Goal: Check status: Check status

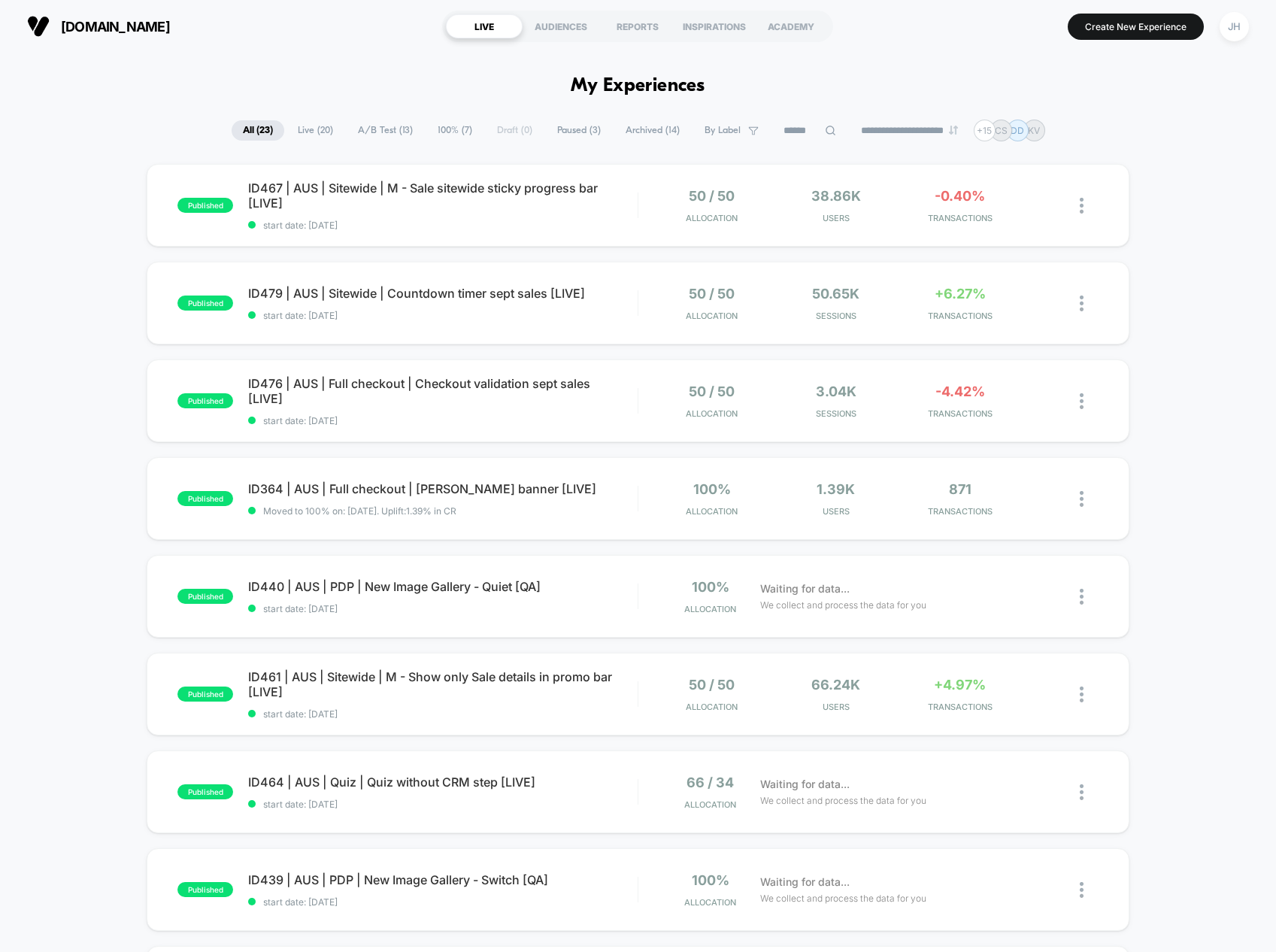
click at [1244, 13] on button "JH" at bounding box center [1234, 26] width 38 height 31
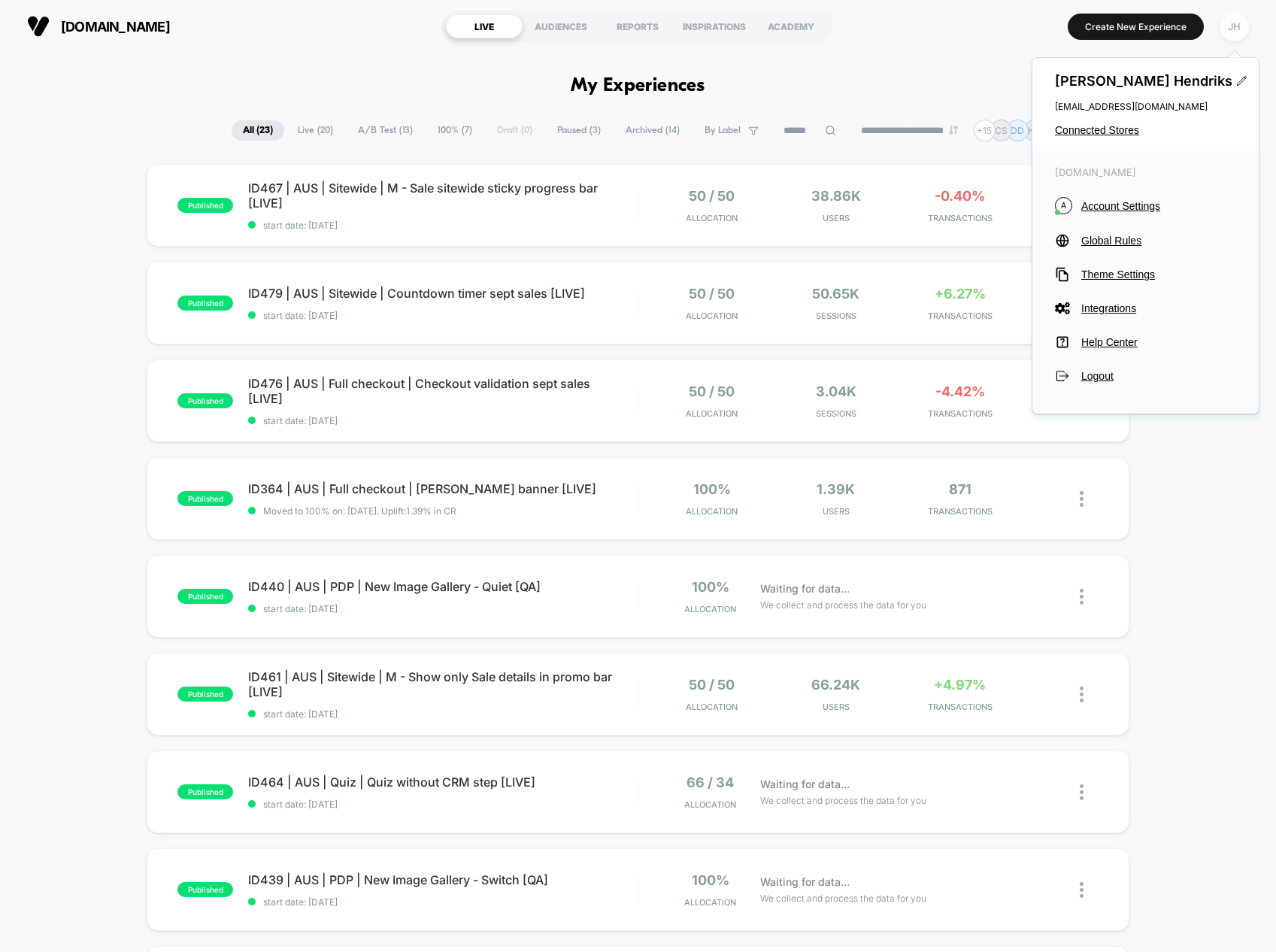
click at [1240, 19] on div "JH" at bounding box center [1234, 26] width 29 height 29
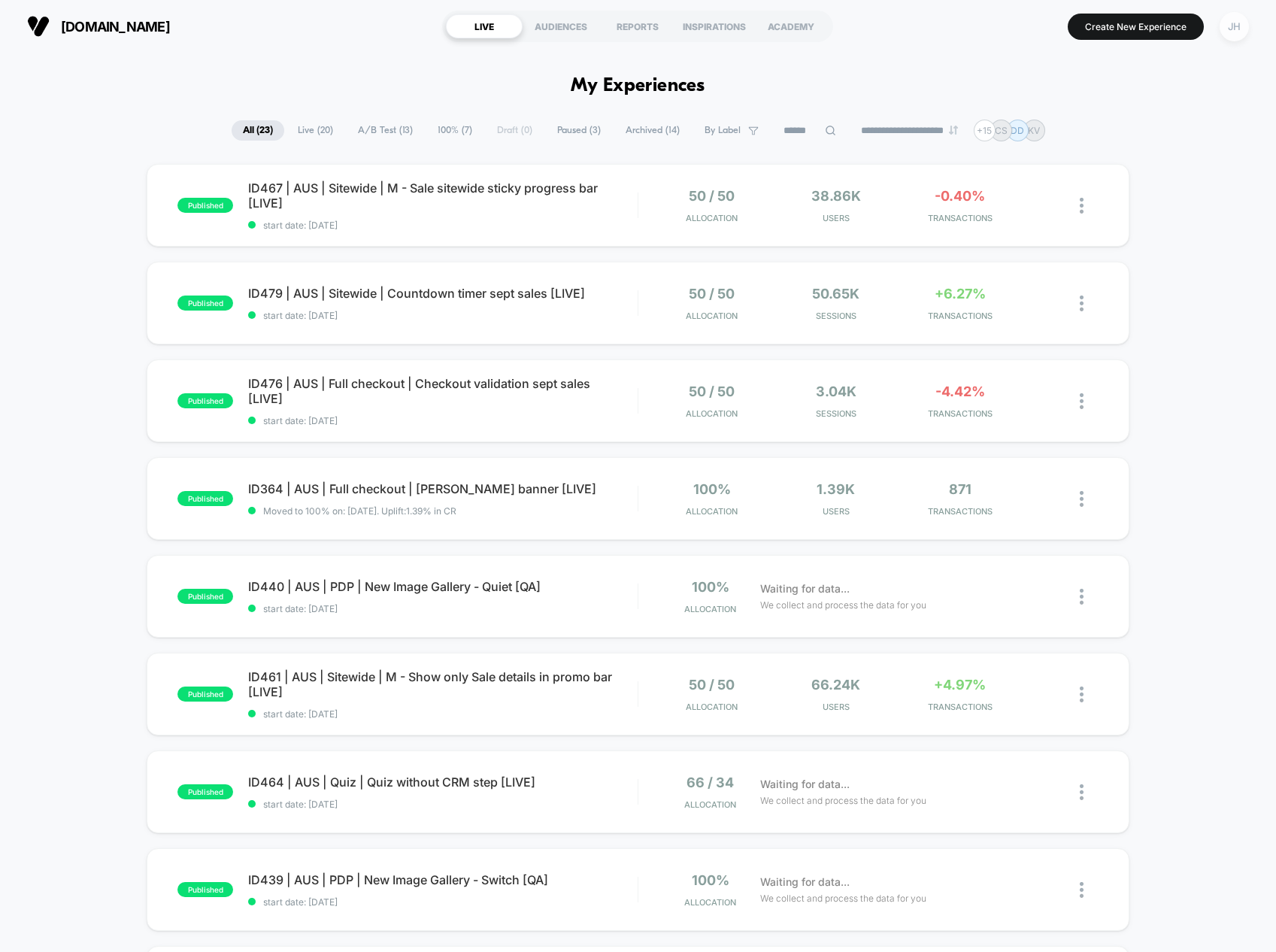
click at [1231, 20] on div "JH" at bounding box center [1234, 26] width 29 height 29
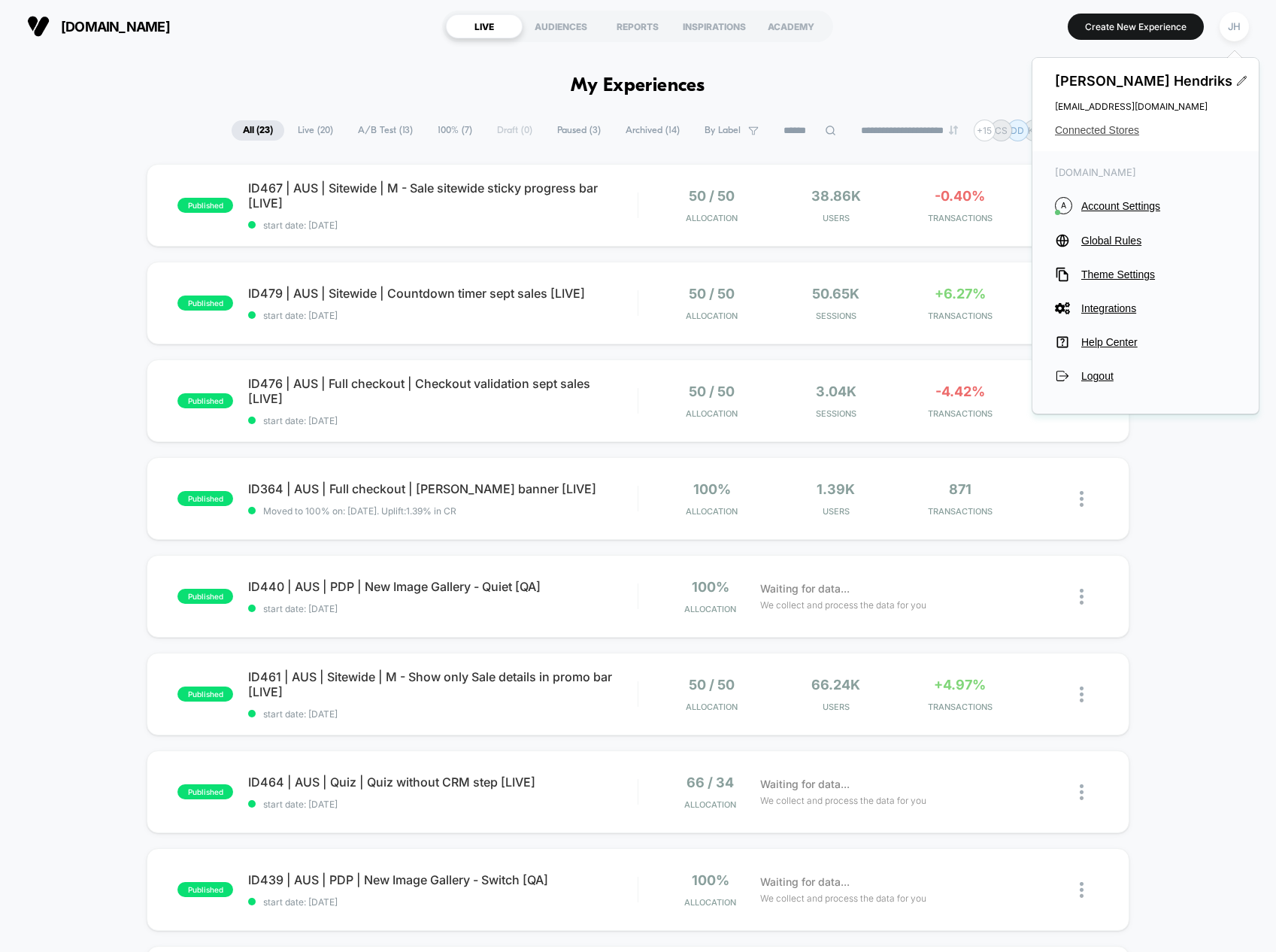
click at [1113, 127] on span "Connected Stores" at bounding box center [1146, 130] width 182 height 12
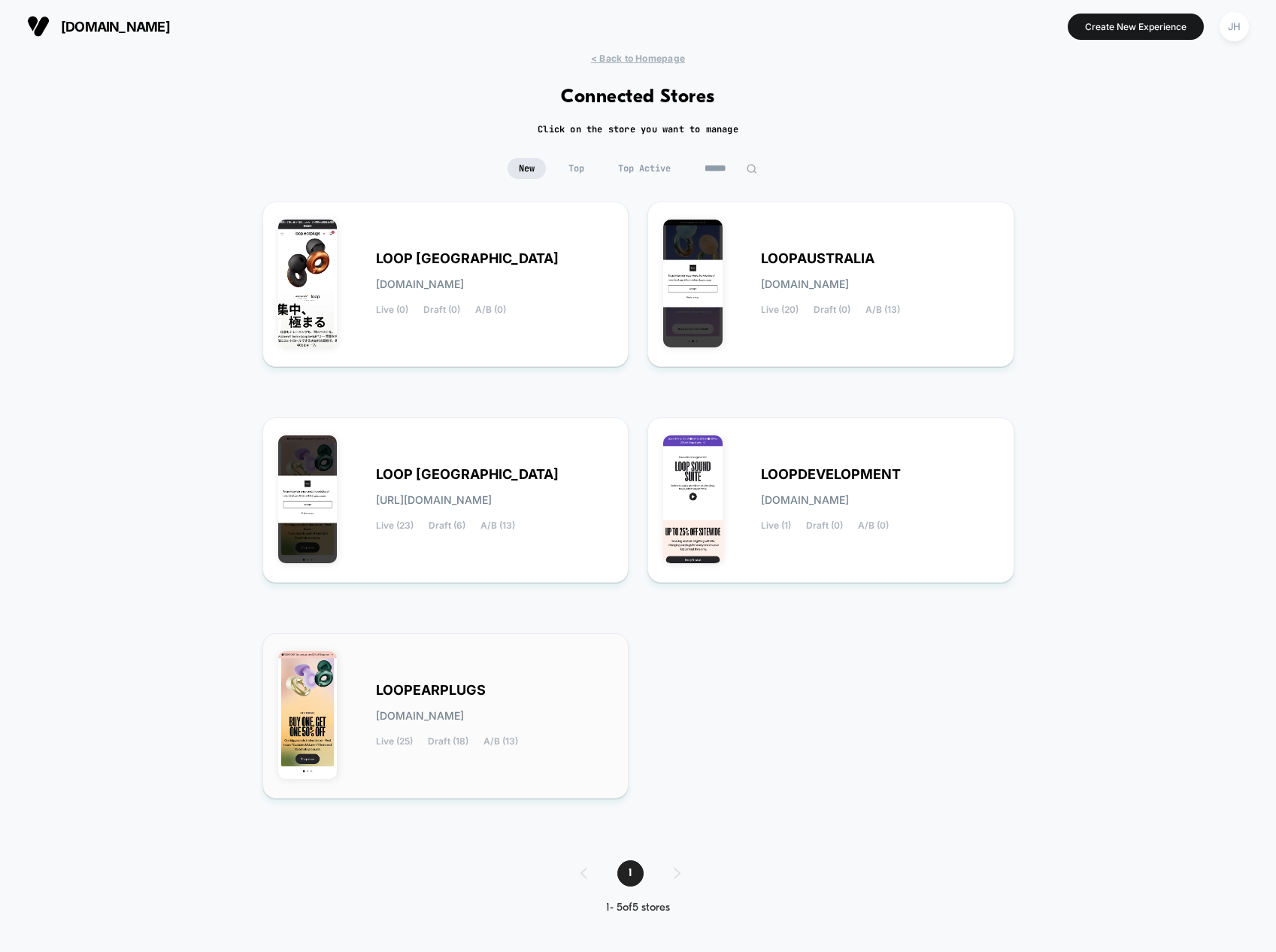
click at [428, 679] on div "LOOPEARPLUGS [DOMAIN_NAME] Live (25) Draft (18) A/B (13)" at bounding box center [446, 716] width 336 height 134
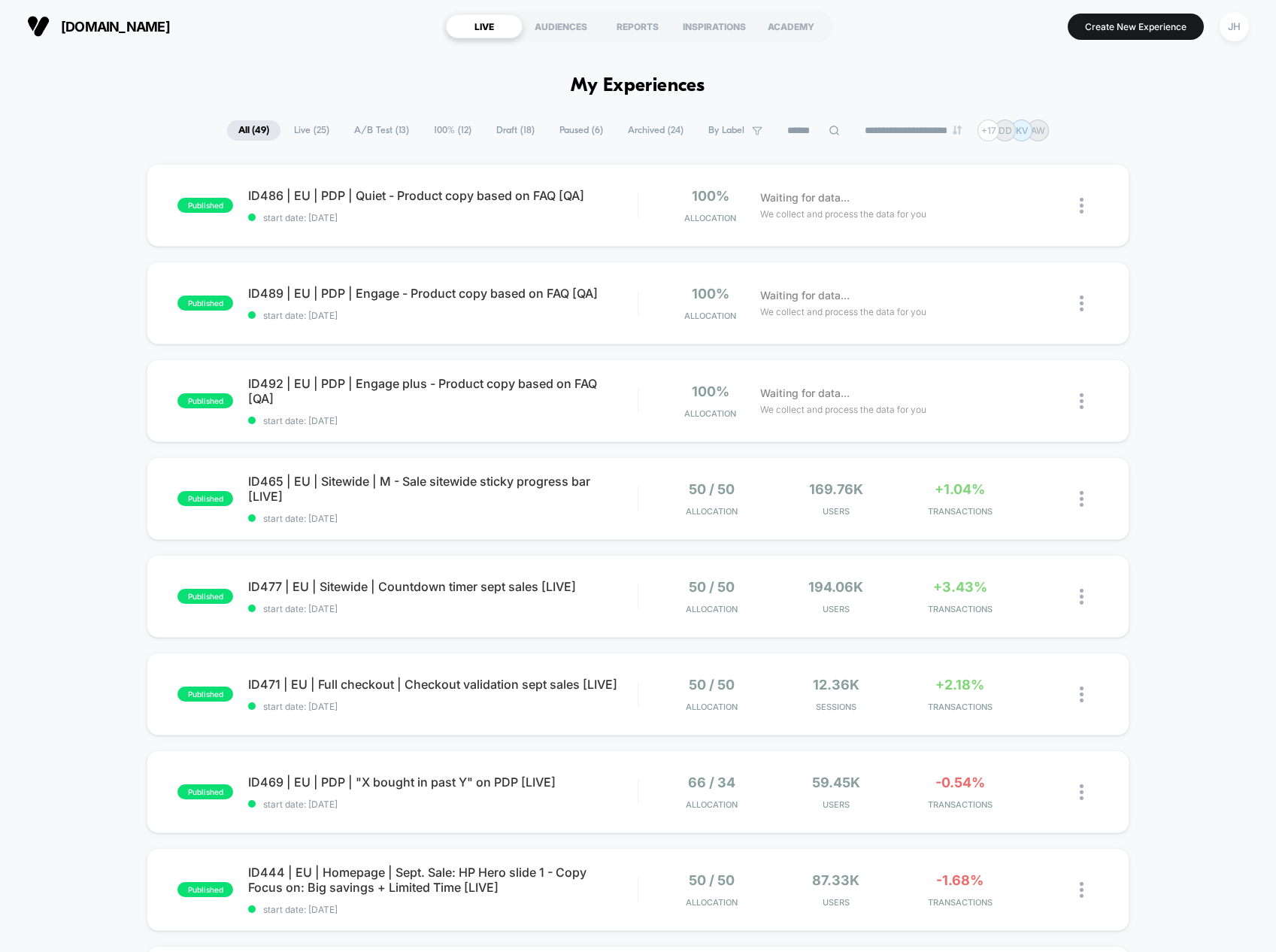
click at [790, 134] on input at bounding box center [814, 130] width 75 height 18
type input "******"
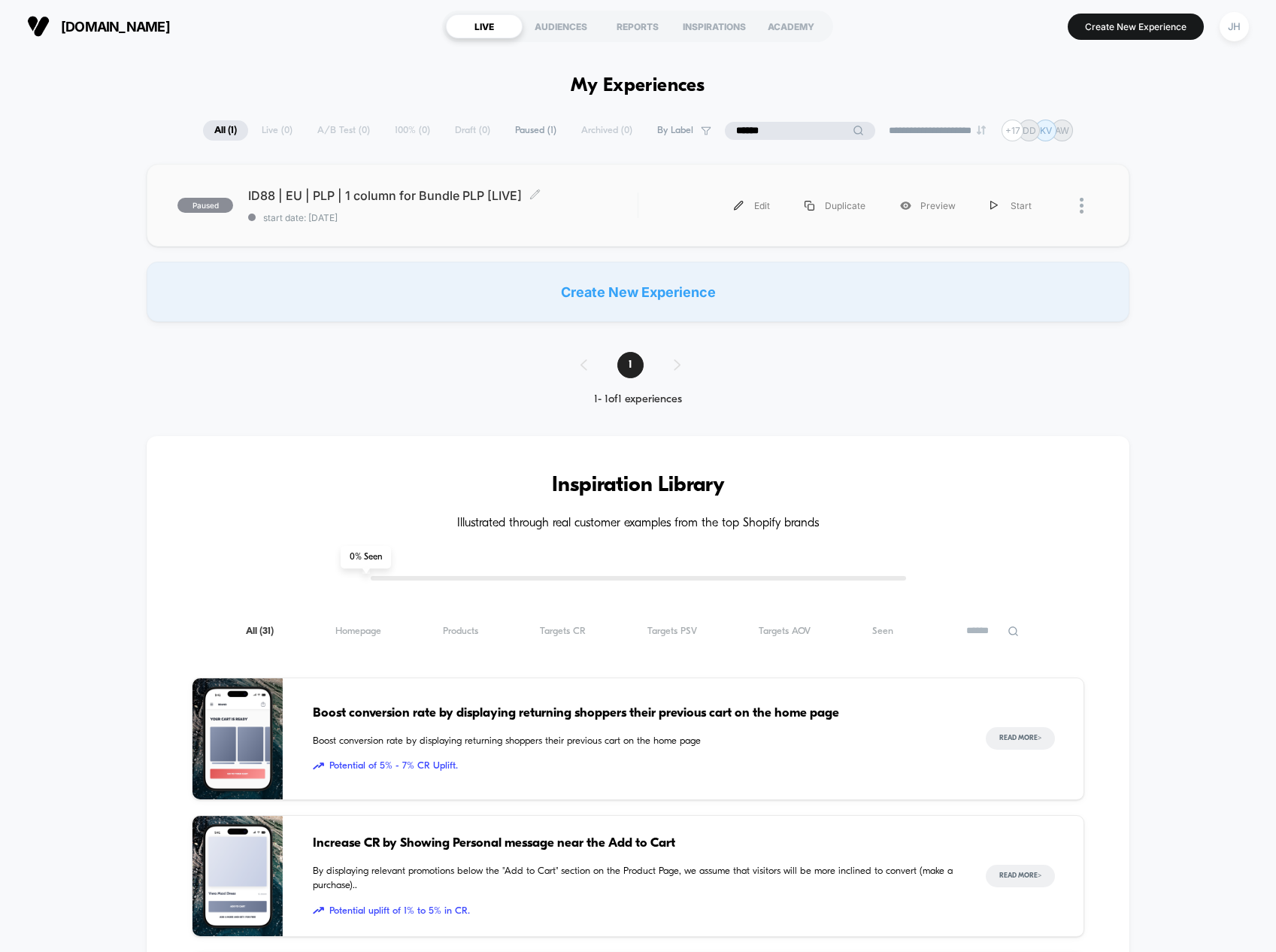
click at [370, 206] on div "ID88 | EU | PLP | 1 column for Bundle PLP [LIVE] Click to edit experience detai…" at bounding box center [443, 205] width 390 height 35
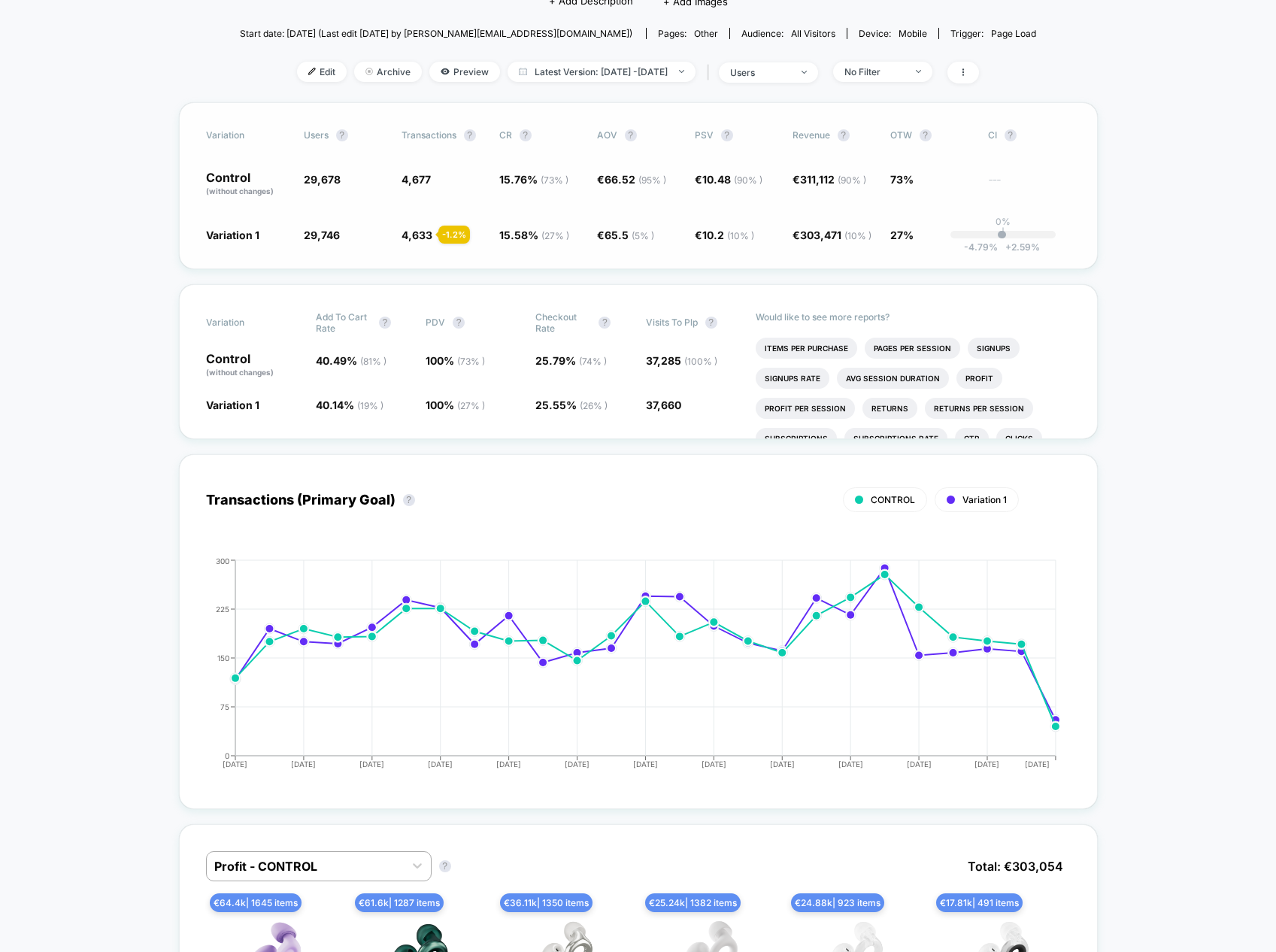
scroll to position [119, 0]
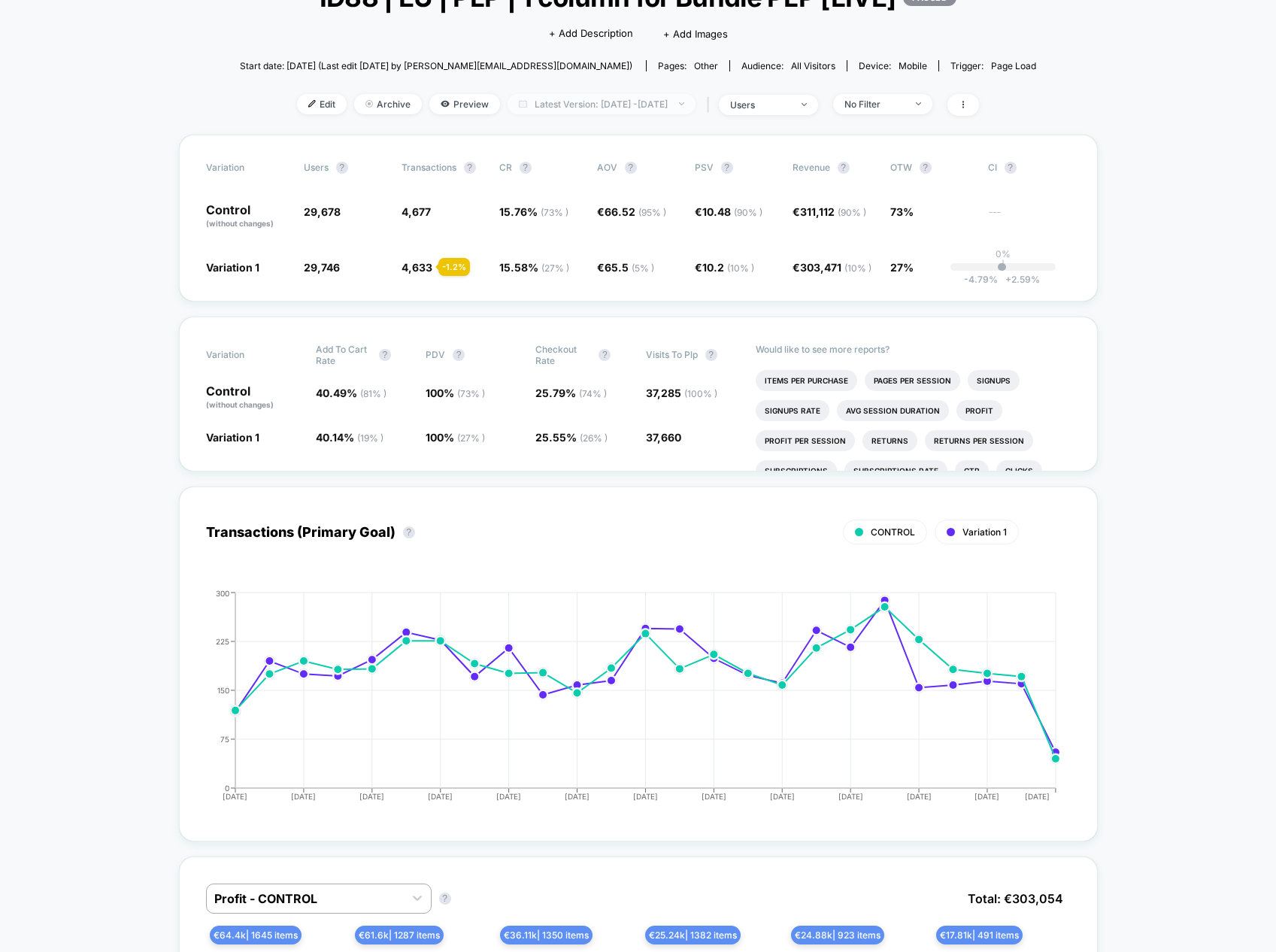
click at [611, 113] on span "Latest Version: [DATE] - [DATE]" at bounding box center [601, 104] width 188 height 20
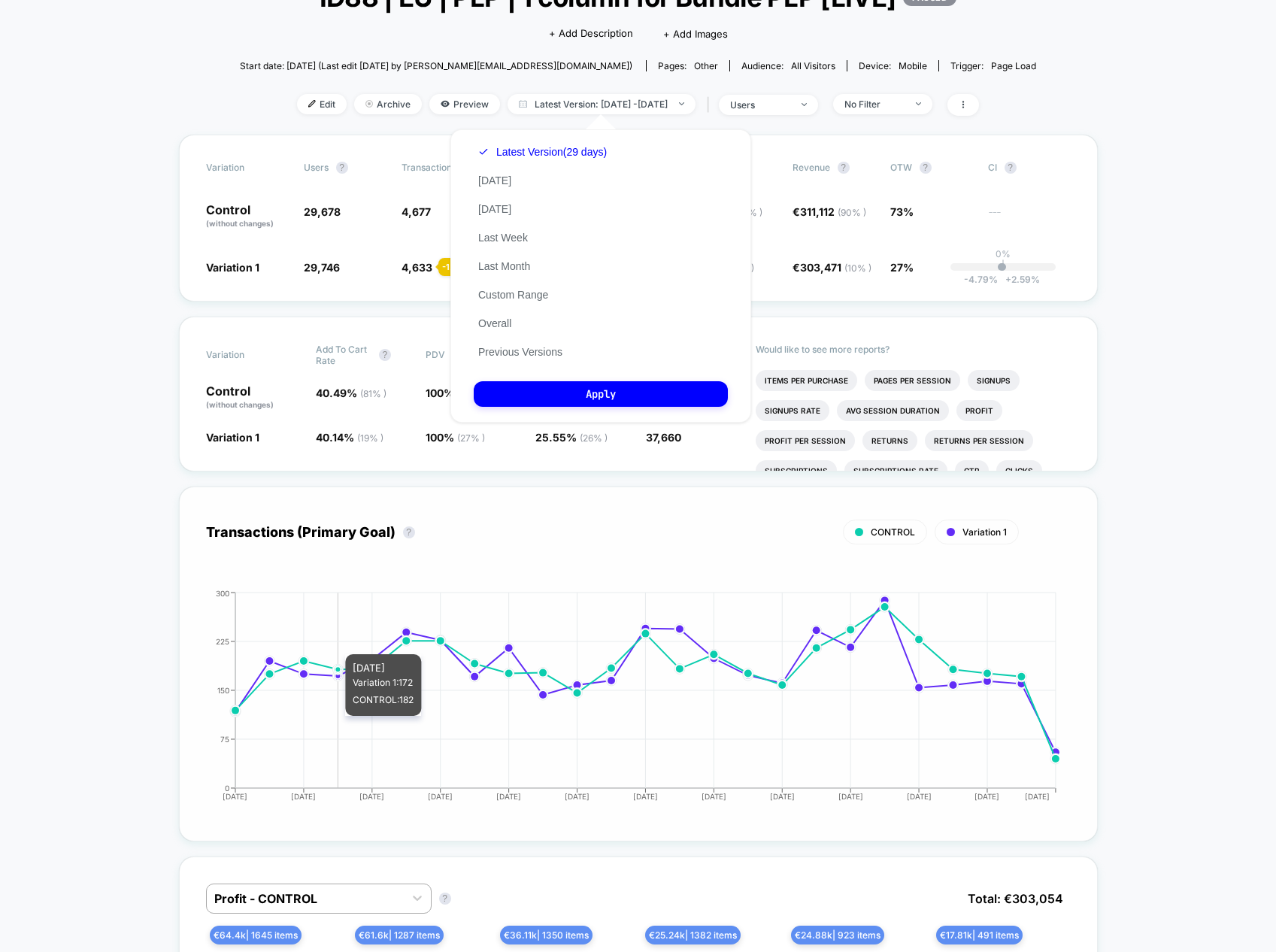
click at [332, 646] on icon "[DATE] [DATE] [DATE] [DATE] [DATE] [DATE] [DATE] [DATE] [DATE] [DATE] [DATE] [D…" at bounding box center [622, 701] width 873 height 225
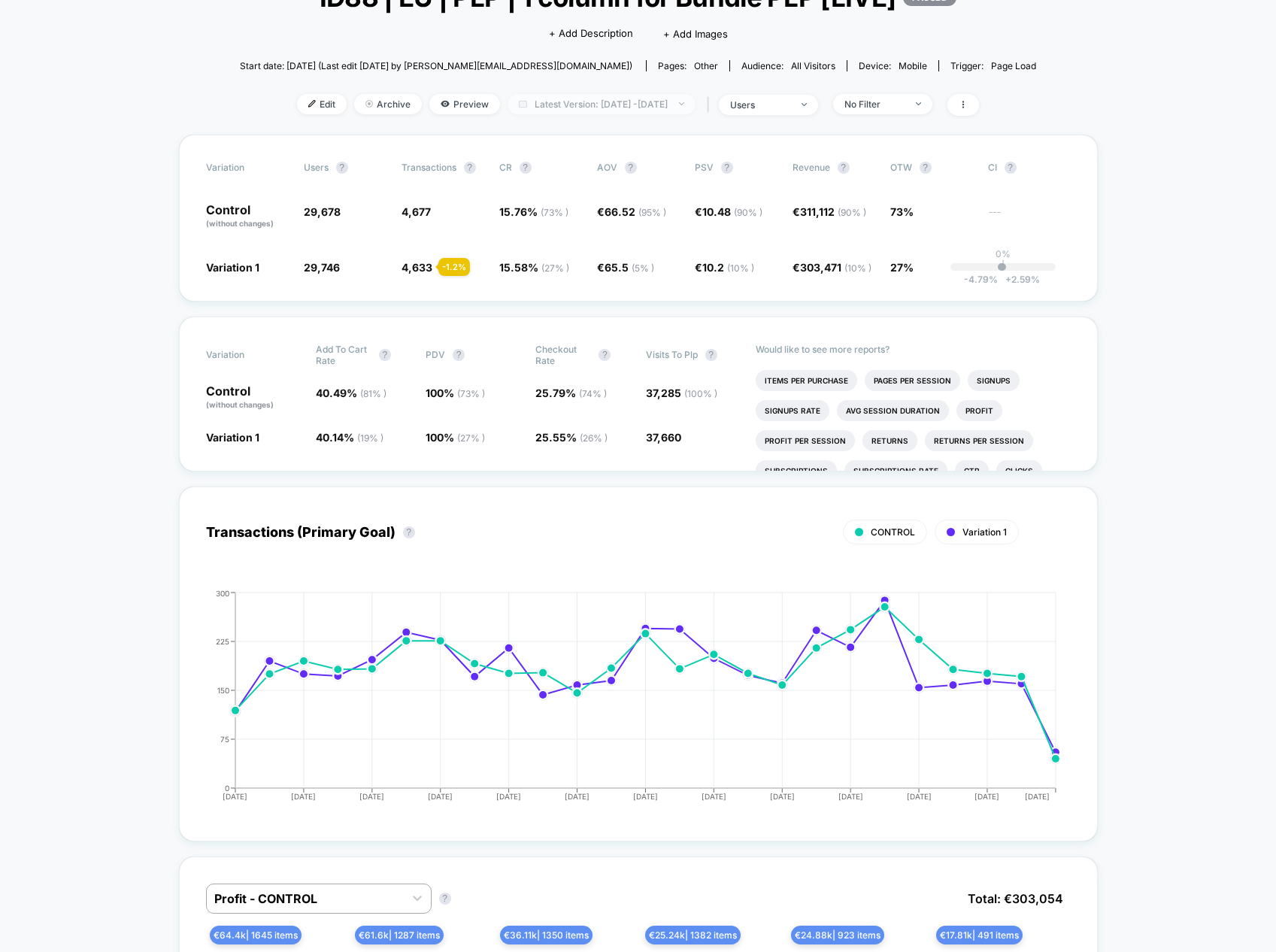
click at [643, 104] on span "Latest Version: [DATE] - [DATE]" at bounding box center [601, 104] width 188 height 20
select select "*"
select select "****"
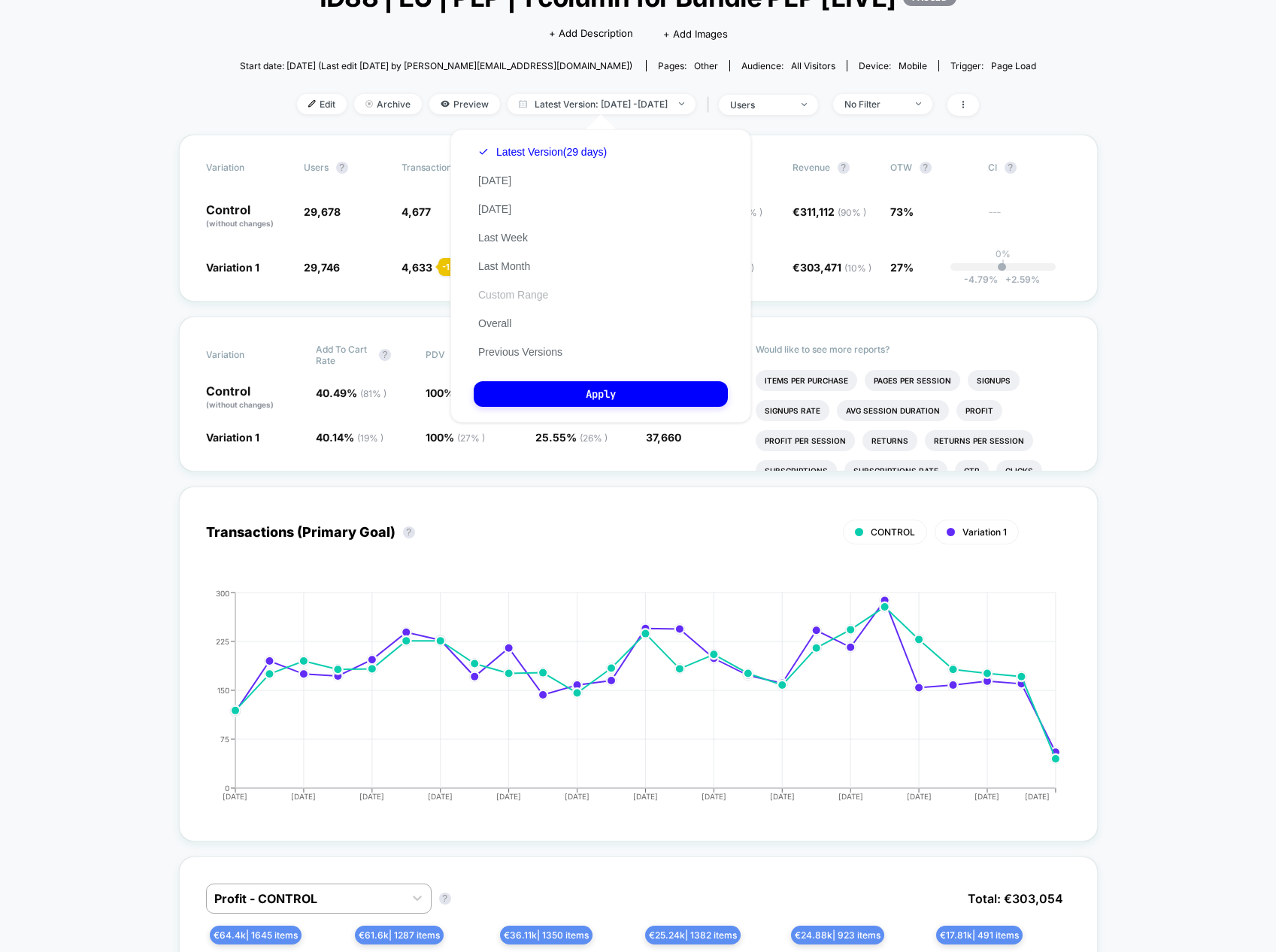
click at [522, 297] on button "Custom Range" at bounding box center [513, 295] width 79 height 13
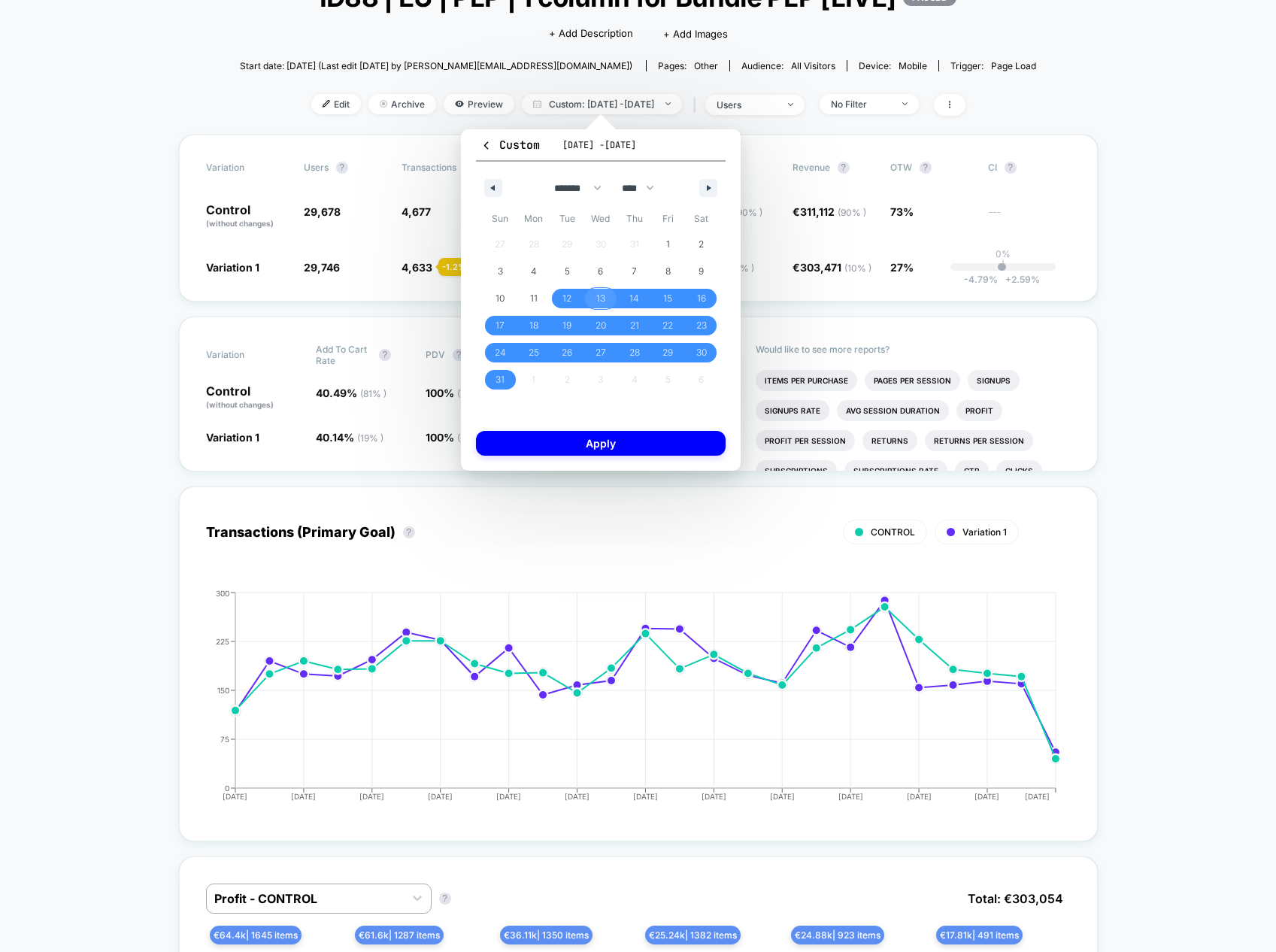
click at [613, 304] on span "13" at bounding box center [601, 298] width 34 height 20
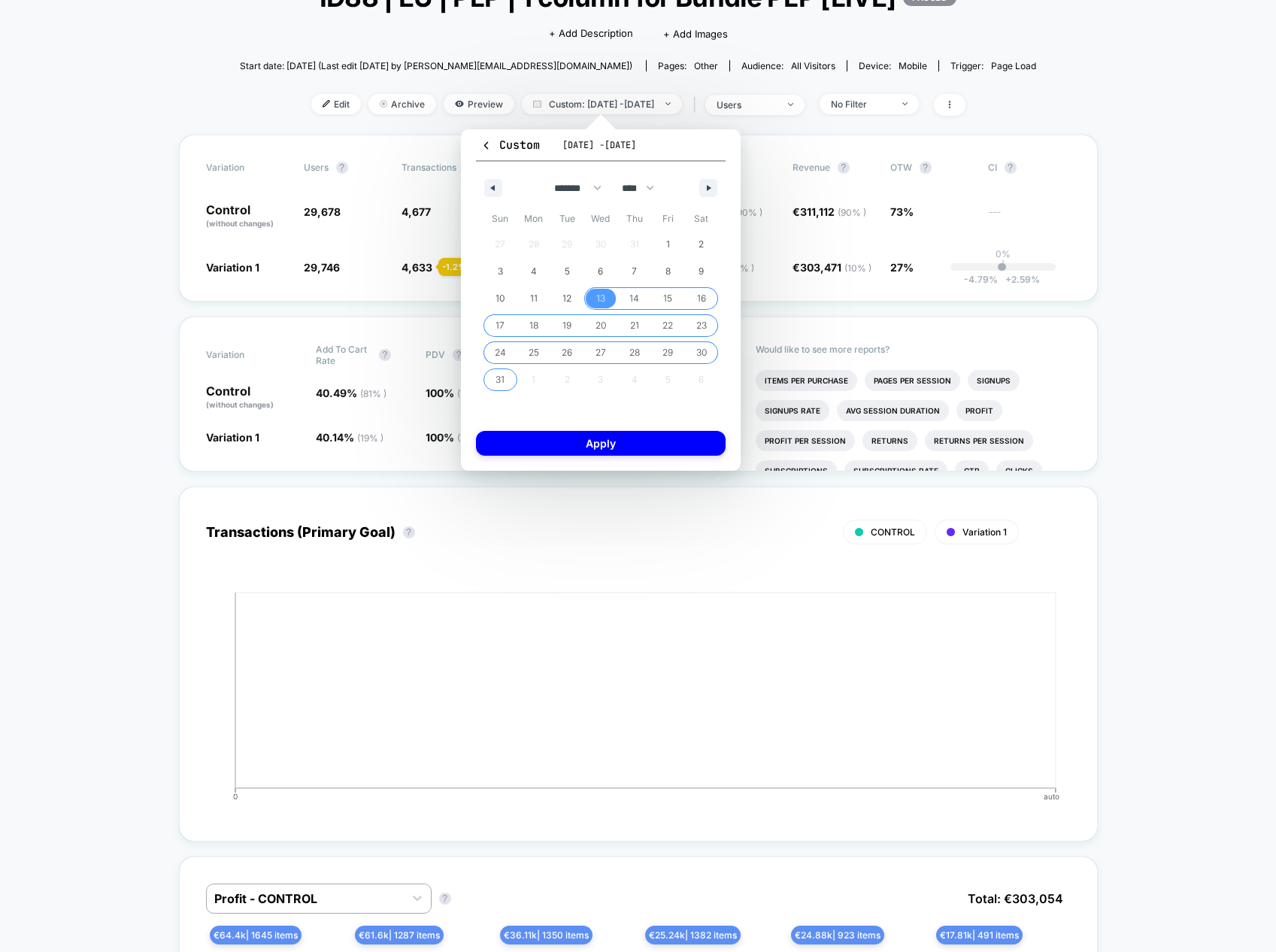
click at [498, 374] on span "31" at bounding box center [500, 379] width 9 height 27
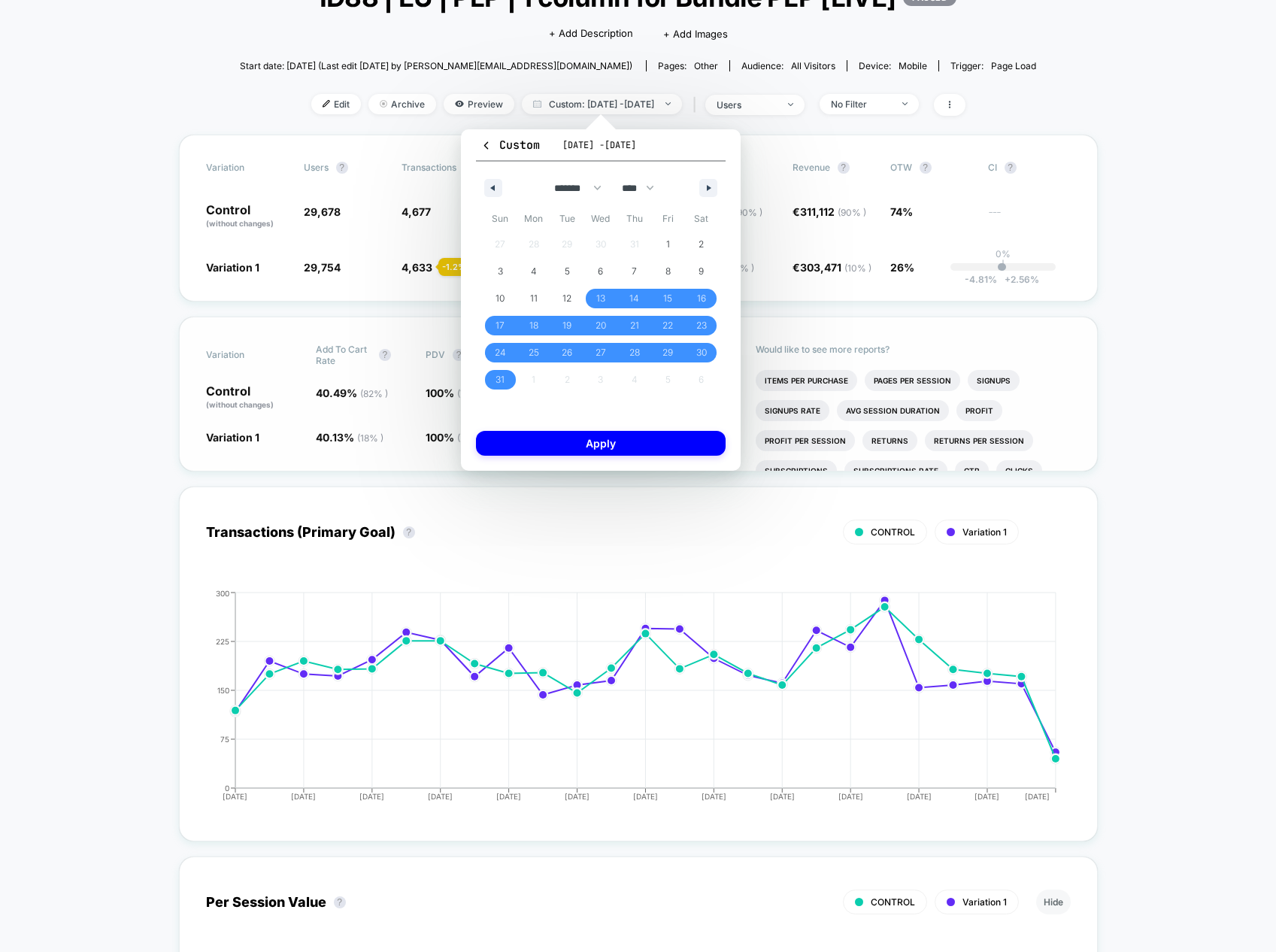
click at [607, 442] on button "Apply" at bounding box center [601, 443] width 250 height 25
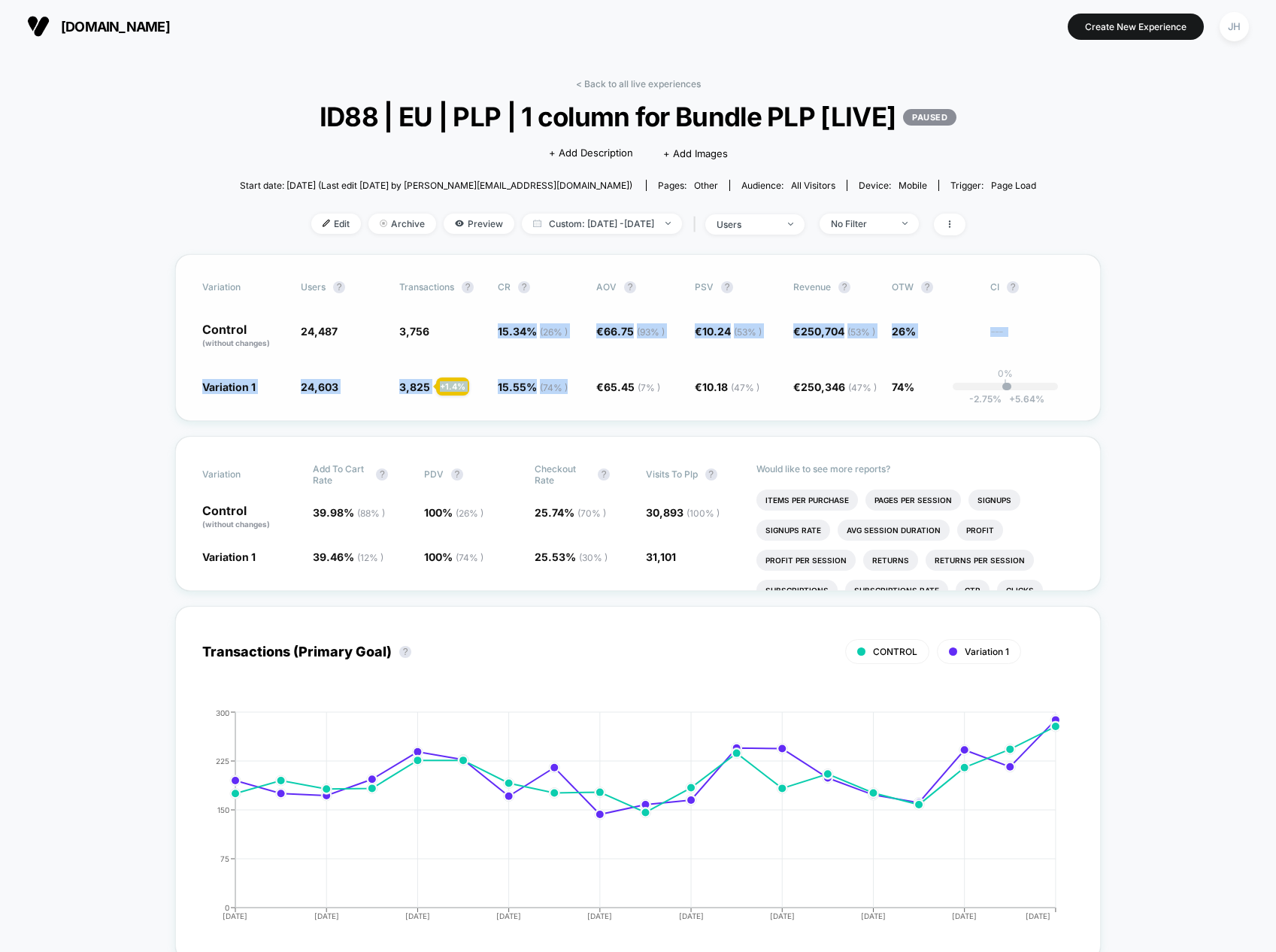
drag, startPoint x: 578, startPoint y: 393, endPoint x: 376, endPoint y: 318, distance: 215.5
click at [392, 331] on div "Variation users ? Transactions ? CR ? AOV ? PSV ? Revenue ? OTW ? CI ? Control …" at bounding box center [638, 337] width 926 height 167
click at [603, 406] on div "Variation users ? Transactions ? CR ? AOV ? PSV ? Revenue ? OTW ? CI ? Control …" at bounding box center [638, 337] width 926 height 167
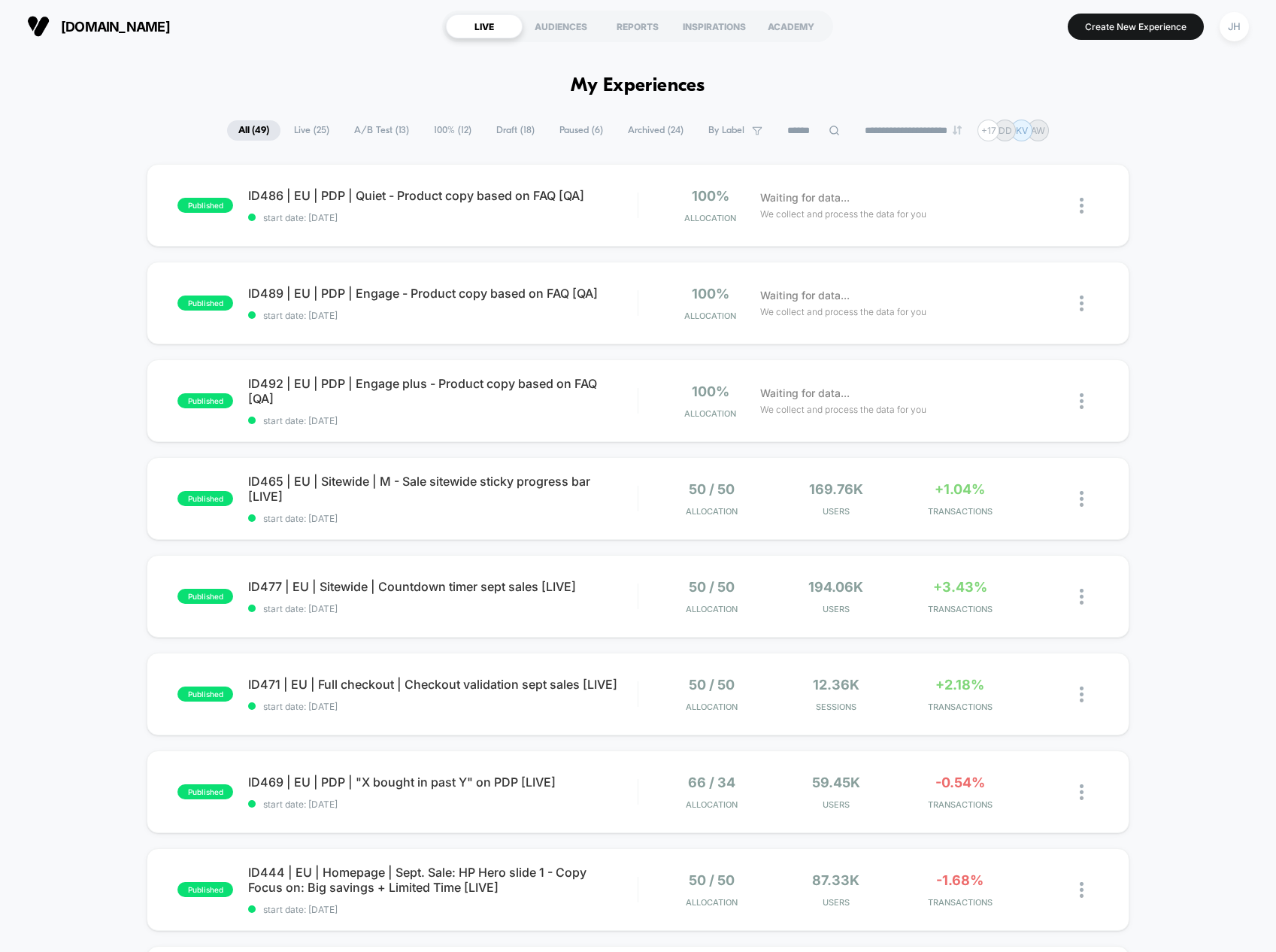
click at [784, 132] on input at bounding box center [814, 130] width 75 height 18
type input "******"
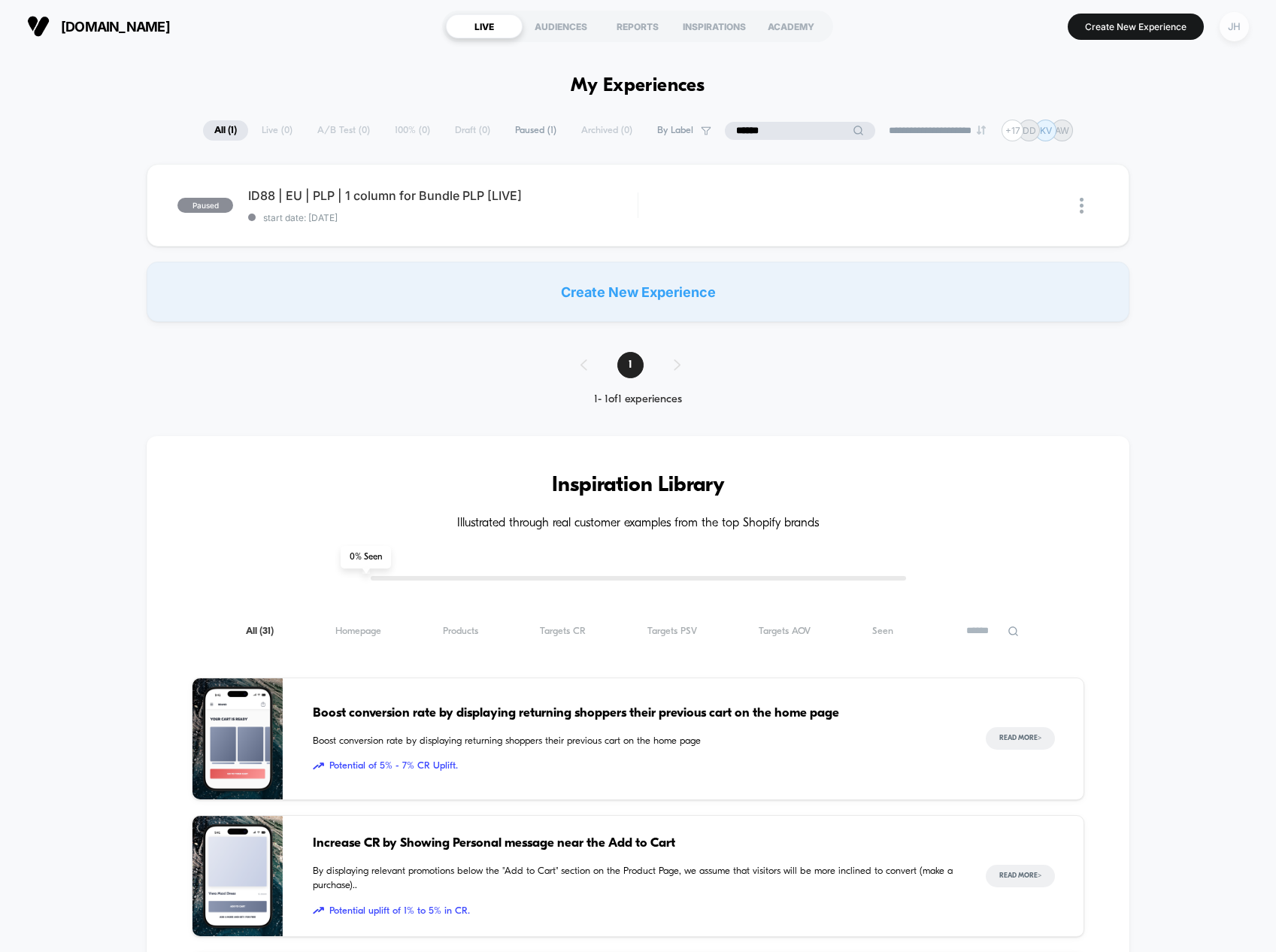
click at [1241, 26] on div "JH" at bounding box center [1234, 26] width 29 height 29
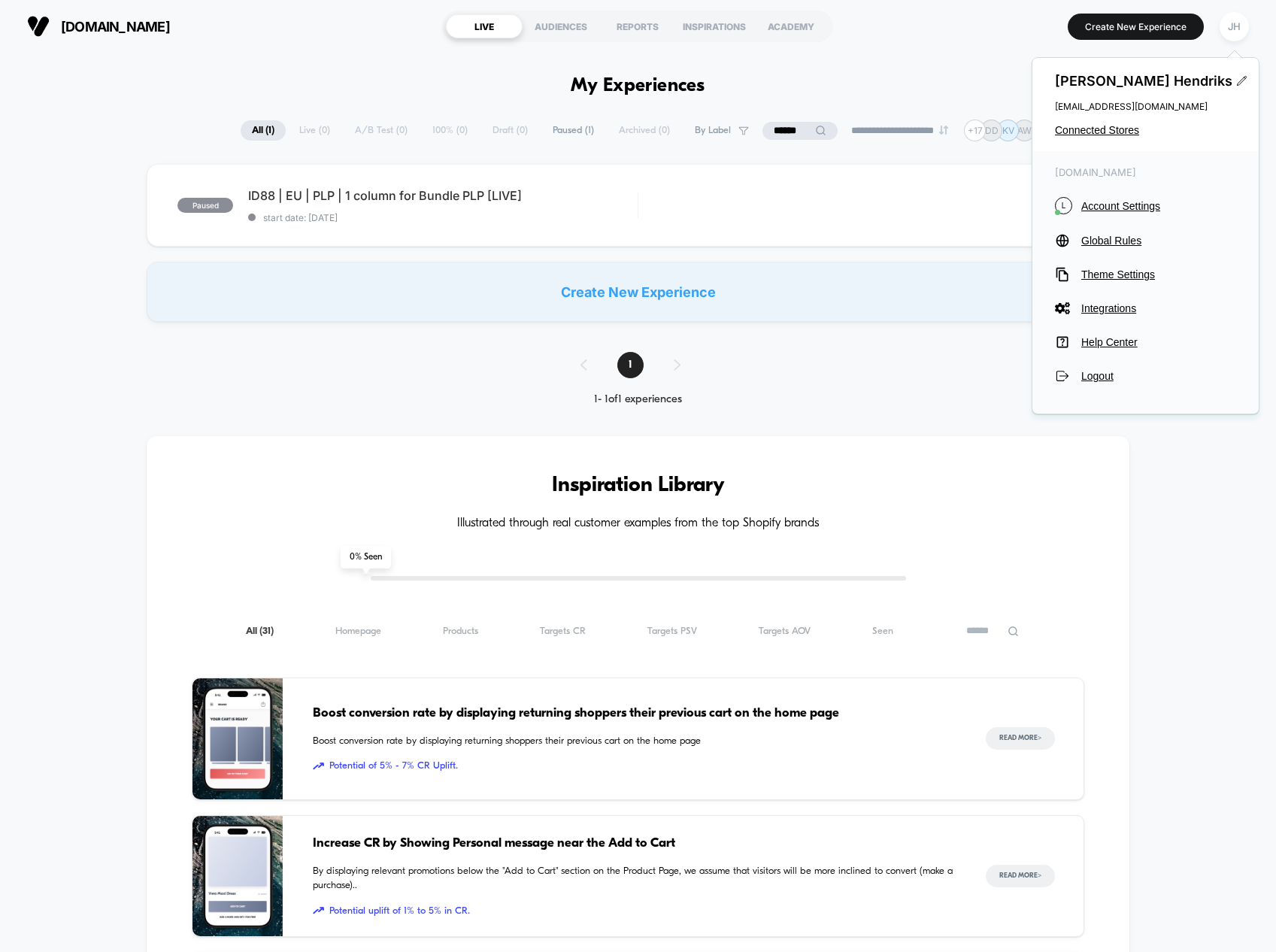
drag, startPoint x: 1119, startPoint y: 134, endPoint x: 1078, endPoint y: 141, distance: 41.6
click at [1119, 134] on span "Connected Stores" at bounding box center [1146, 130] width 182 height 12
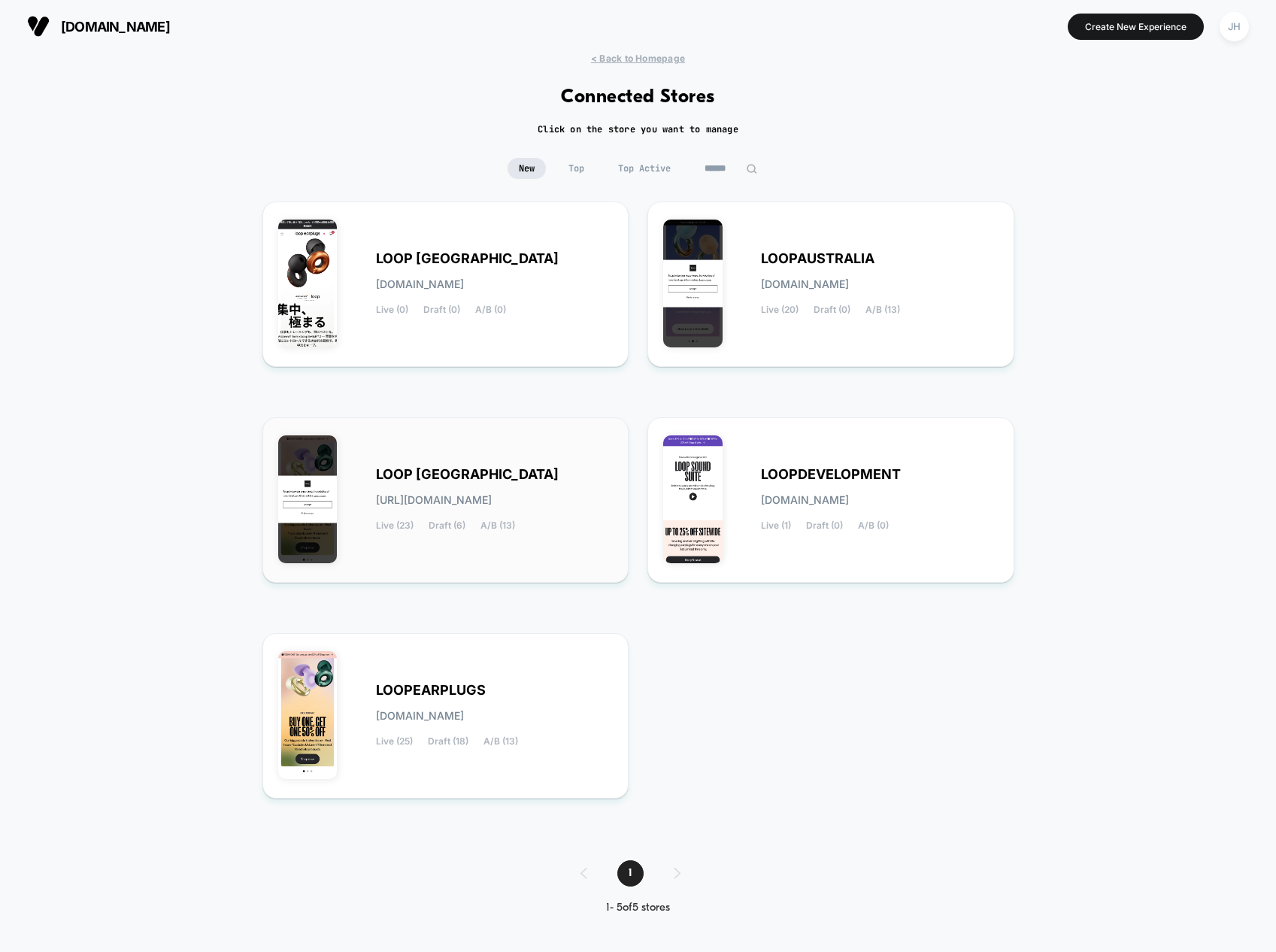
click at [468, 464] on div "LOOP UNITED STATES loop-united_states.myshopify.com Live (23) Draft (6) A/B (13)" at bounding box center [446, 500] width 336 height 134
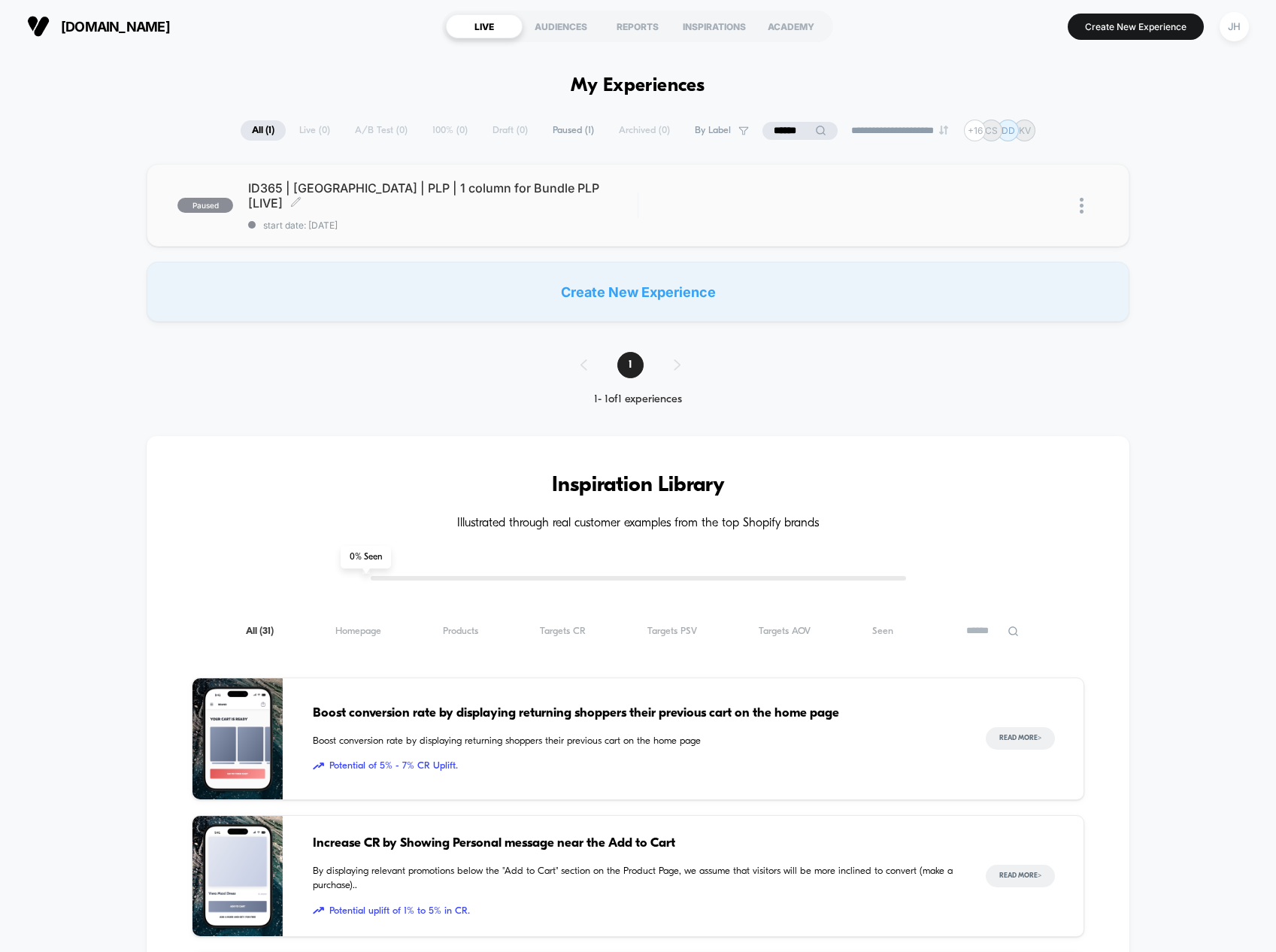
click at [475, 198] on span "ID365 | USA | PLP | 1 column for Bundle PLP [LIVE] Click to edit experience det…" at bounding box center [443, 196] width 390 height 30
